Goal: Task Accomplishment & Management: Complete application form

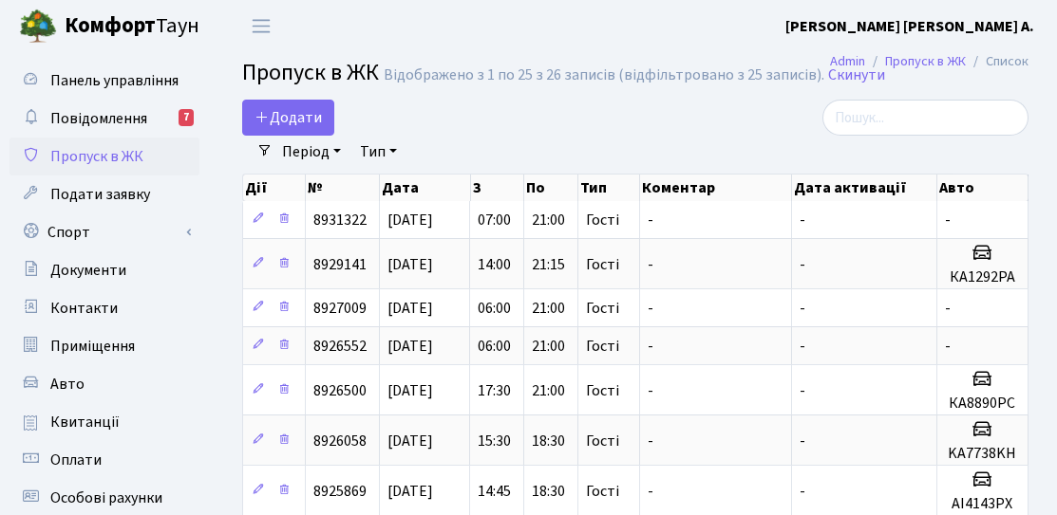
select select "25"
click at [325, 113] on link "Додати" at bounding box center [288, 118] width 92 height 36
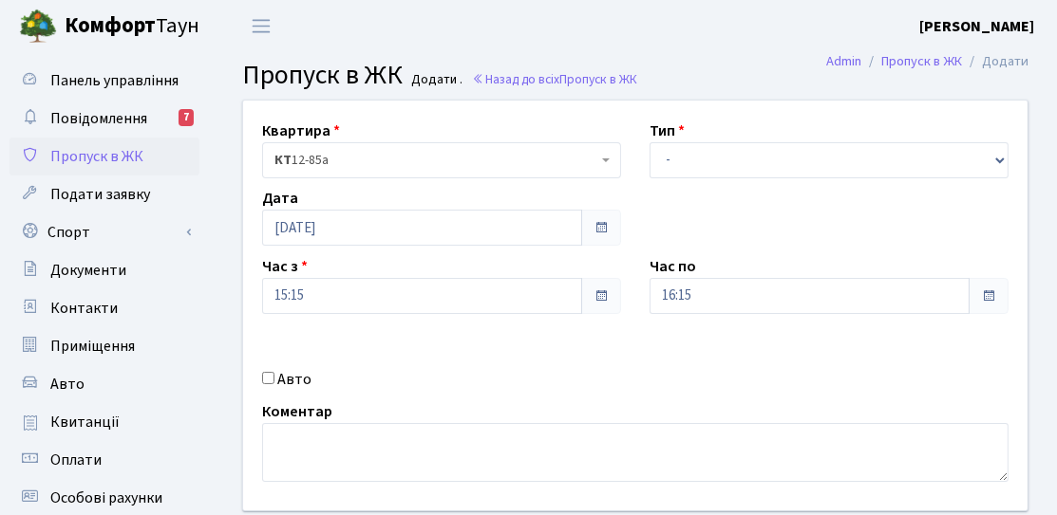
click at [295, 384] on label "Авто" at bounding box center [294, 379] width 34 height 23
click at [274, 384] on input "Авто" at bounding box center [268, 378] width 12 height 12
checkbox input "true"
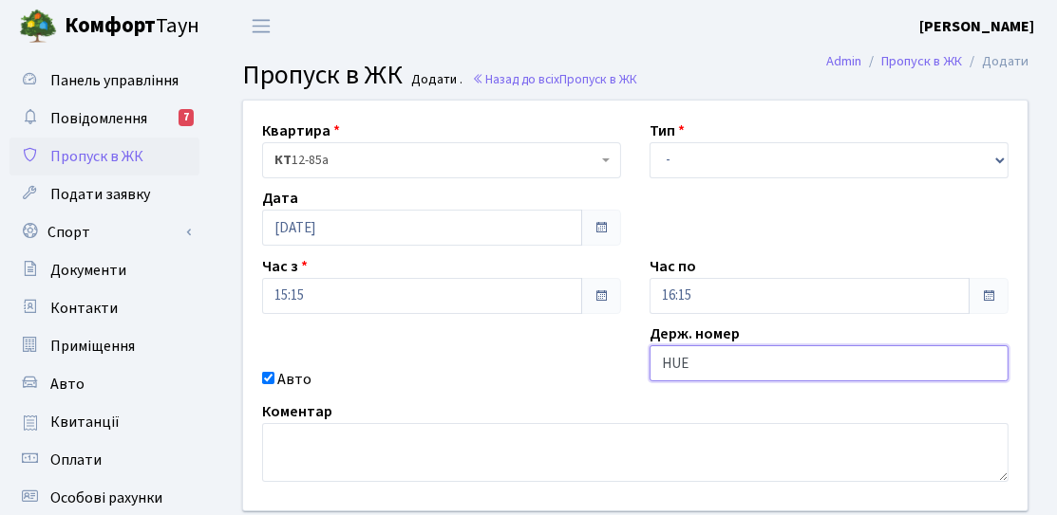
type input "HUE977"
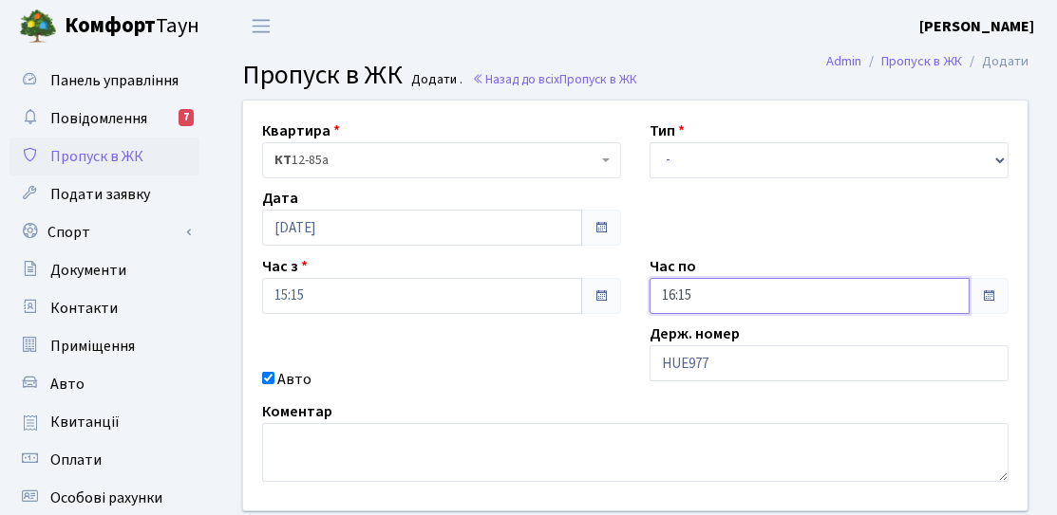
click at [751, 289] on input "16:15" at bounding box center [809, 296] width 320 height 36
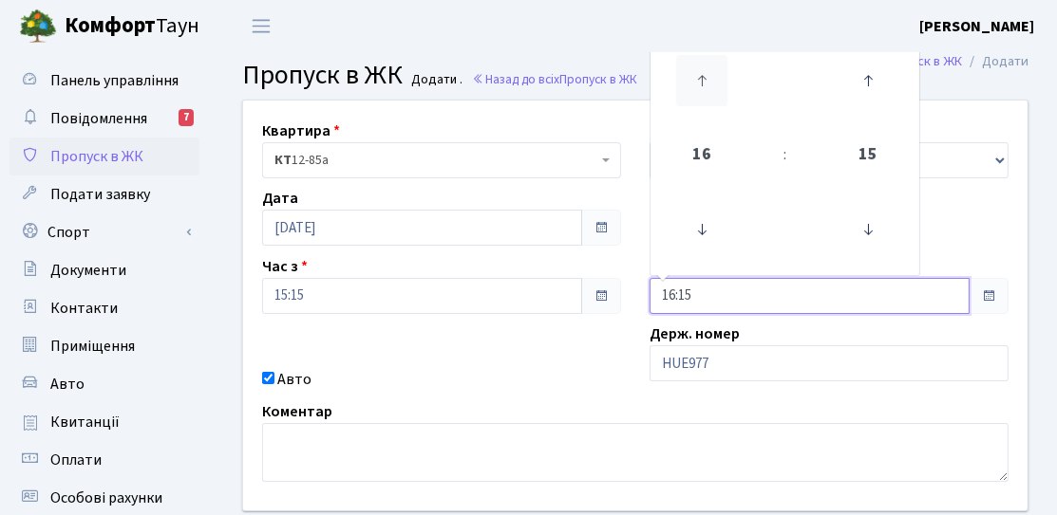
click at [698, 97] on icon at bounding box center [701, 80] width 51 height 51
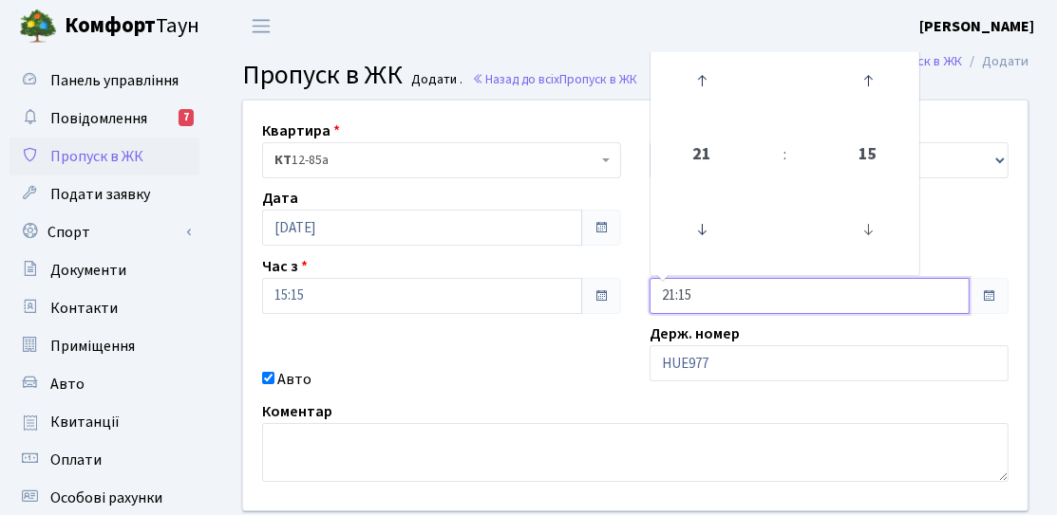
click at [893, 239] on link at bounding box center [867, 230] width 56 height 68
type input "21:00"
click at [621, 346] on div "Квартира <b>КТ</b>&nbsp;&nbsp;&nbsp;&nbsp;12-85а КТ 12-85а Тип - Доставка Таксі…" at bounding box center [635, 306] width 813 height 410
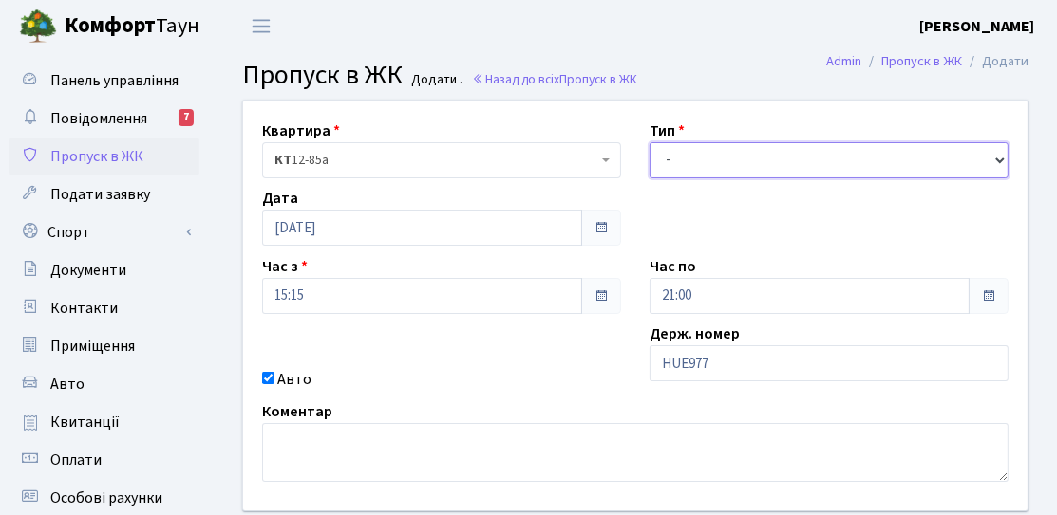
click at [702, 172] on select "- Доставка Таксі Гості Сервіс" at bounding box center [828, 160] width 359 height 36
select select "3"
click at [649, 142] on select "- Доставка Таксі Гості Сервіс" at bounding box center [828, 160] width 359 height 36
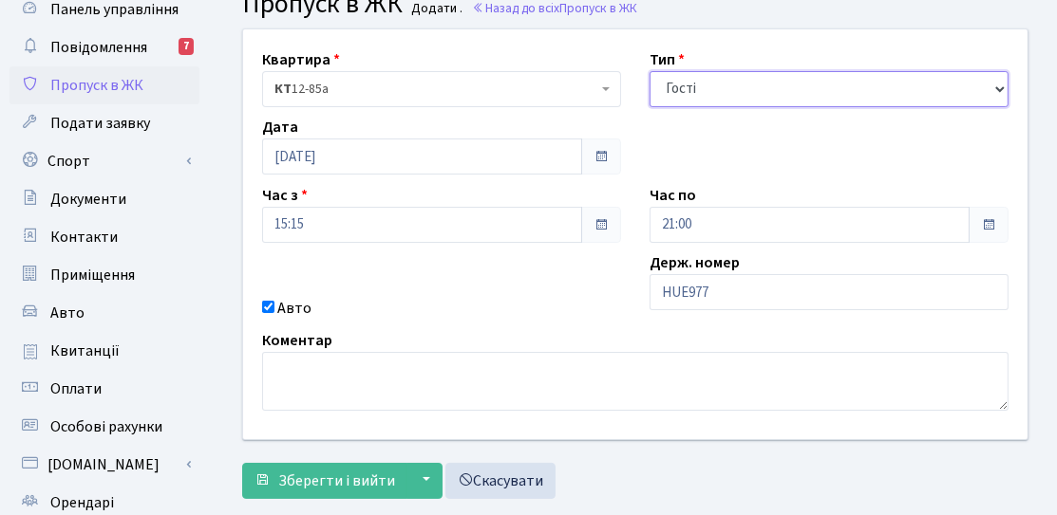
scroll to position [95, 0]
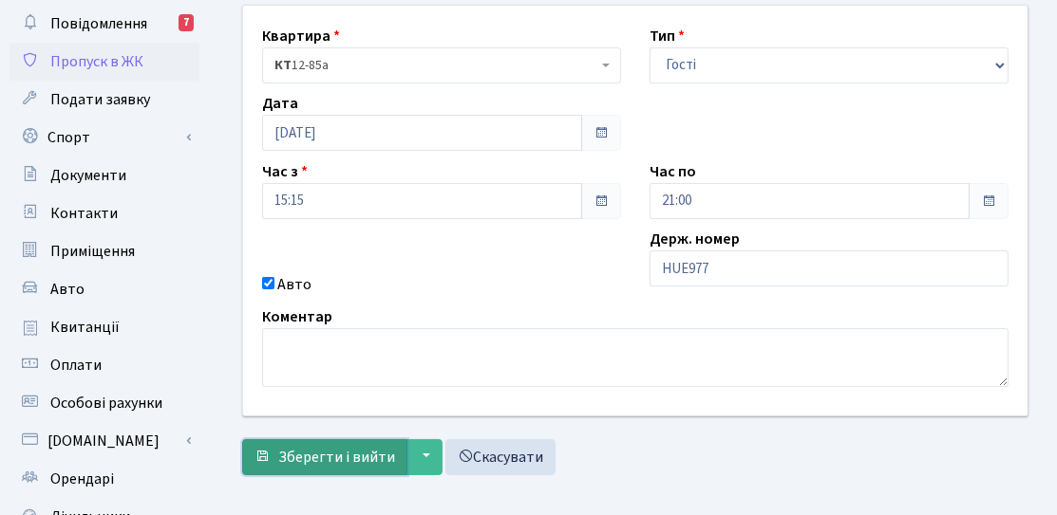
click at [322, 440] on button "Зберегти і вийти" at bounding box center [324, 458] width 165 height 36
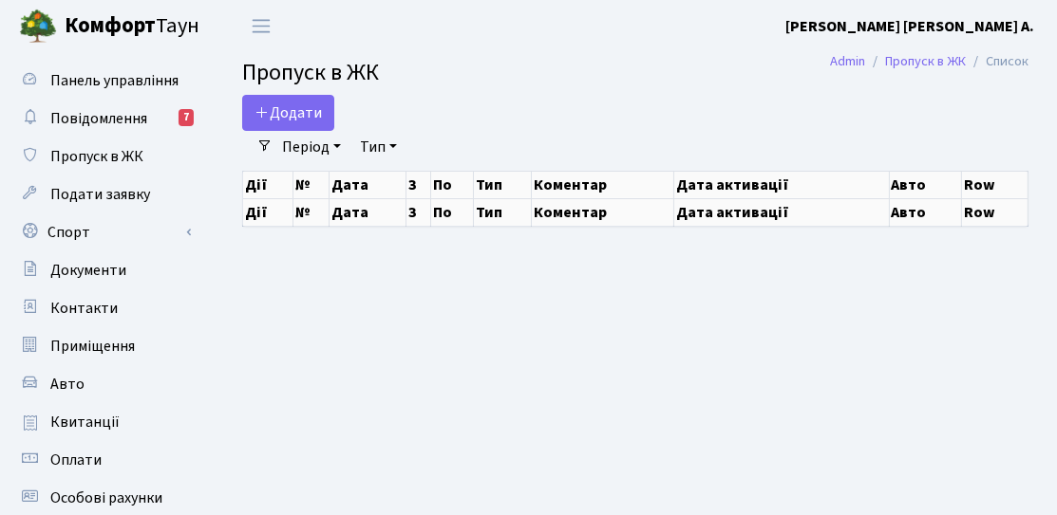
select select "25"
